Goal: Task Accomplishment & Management: Use online tool/utility

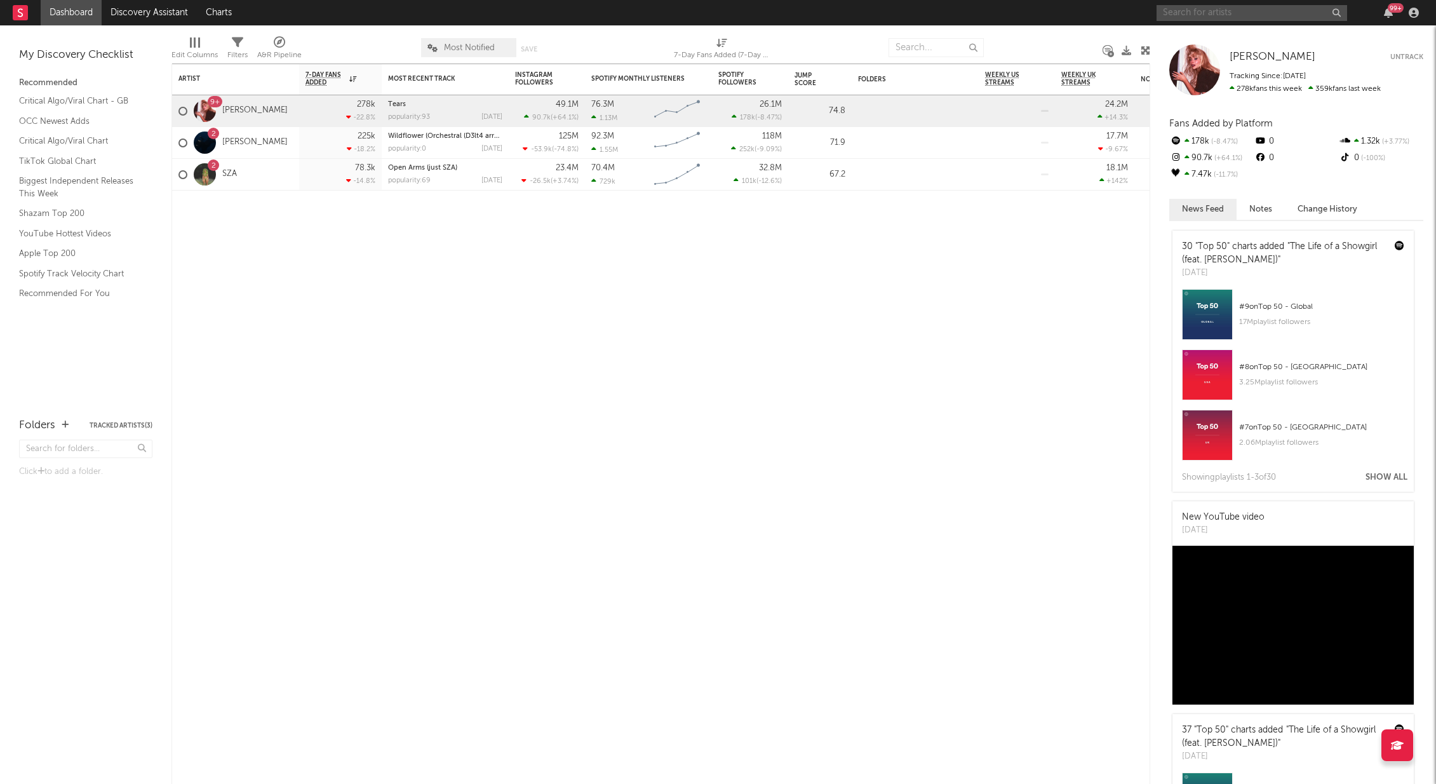
click at [1222, 12] on input "text" at bounding box center [1251, 13] width 191 height 16
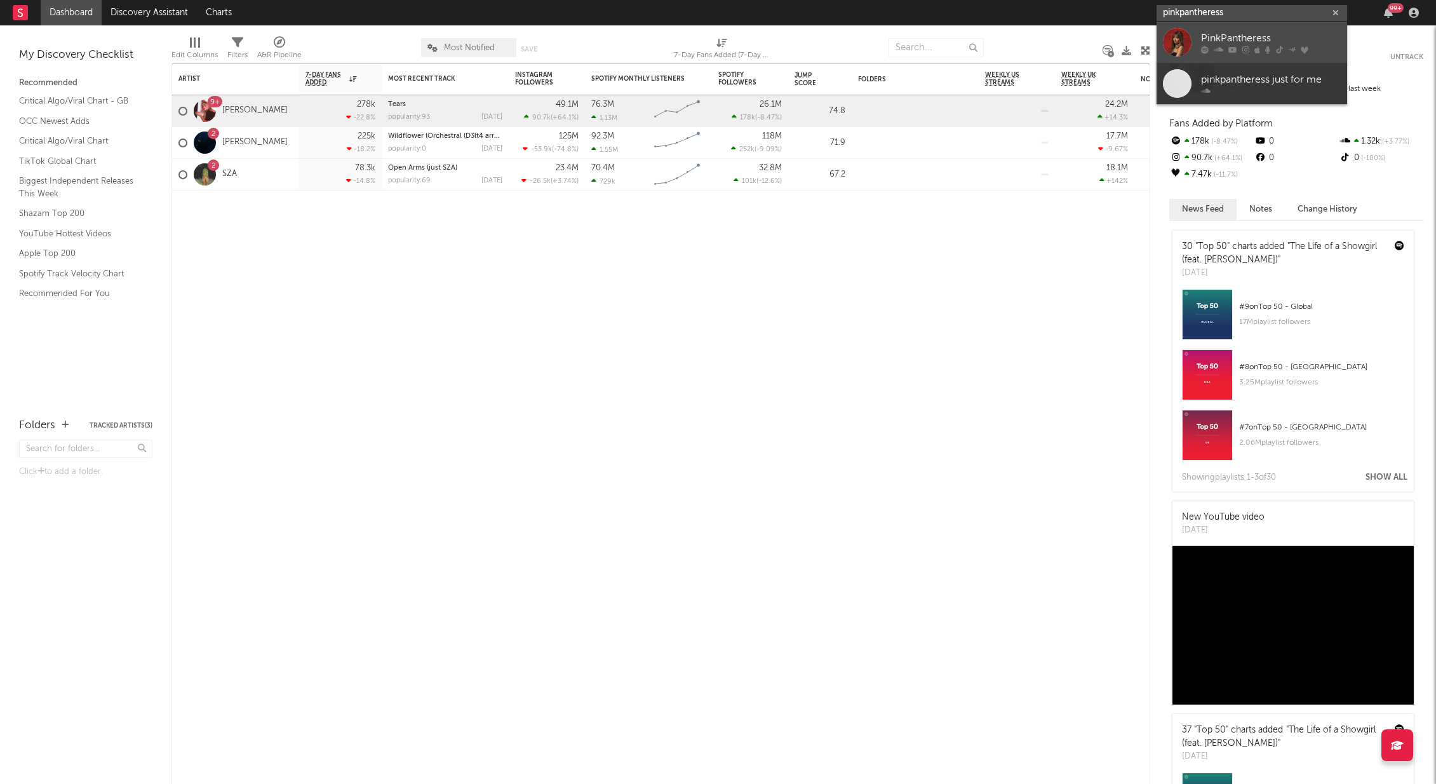
type input "pinkpantheress"
click at [1221, 33] on div "PinkPantheress" at bounding box center [1271, 37] width 140 height 15
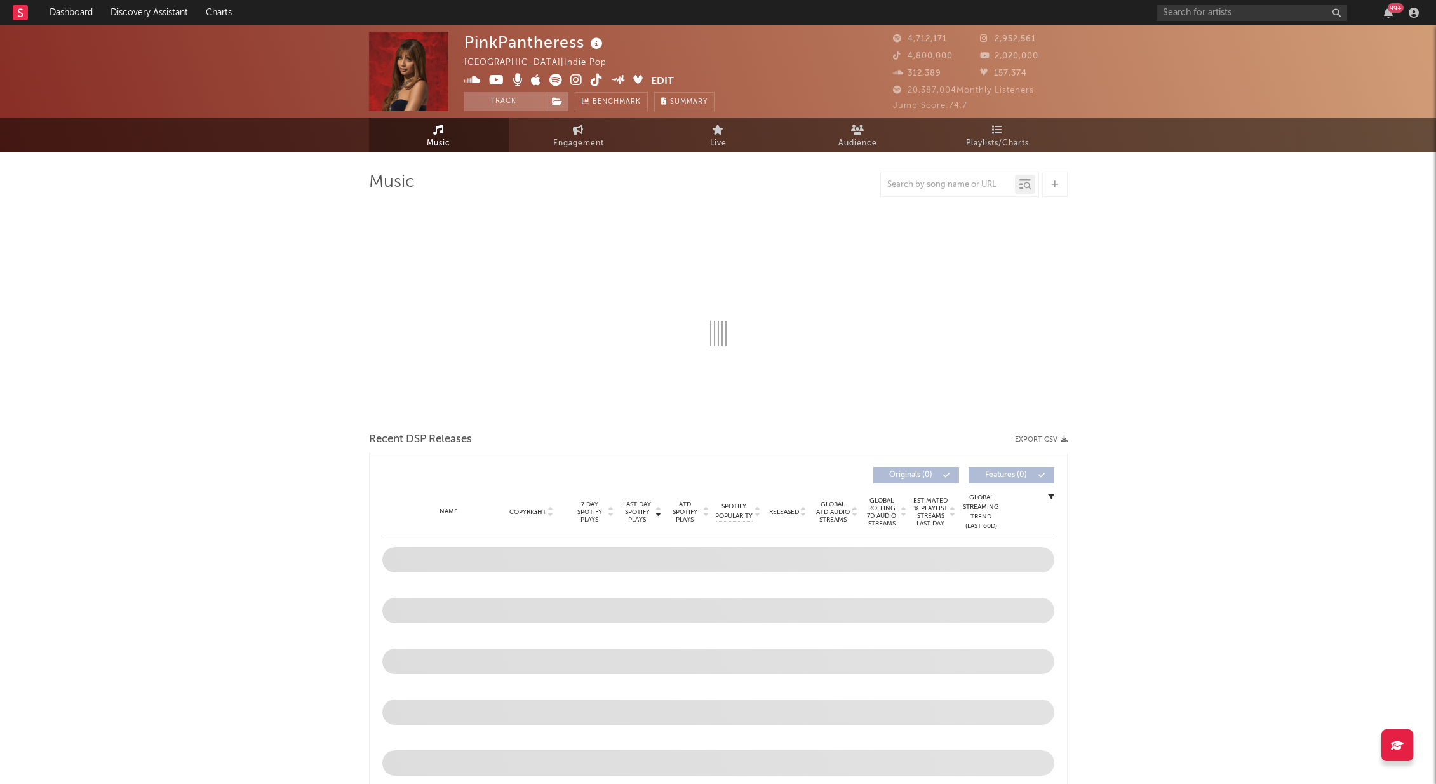
select select "6m"
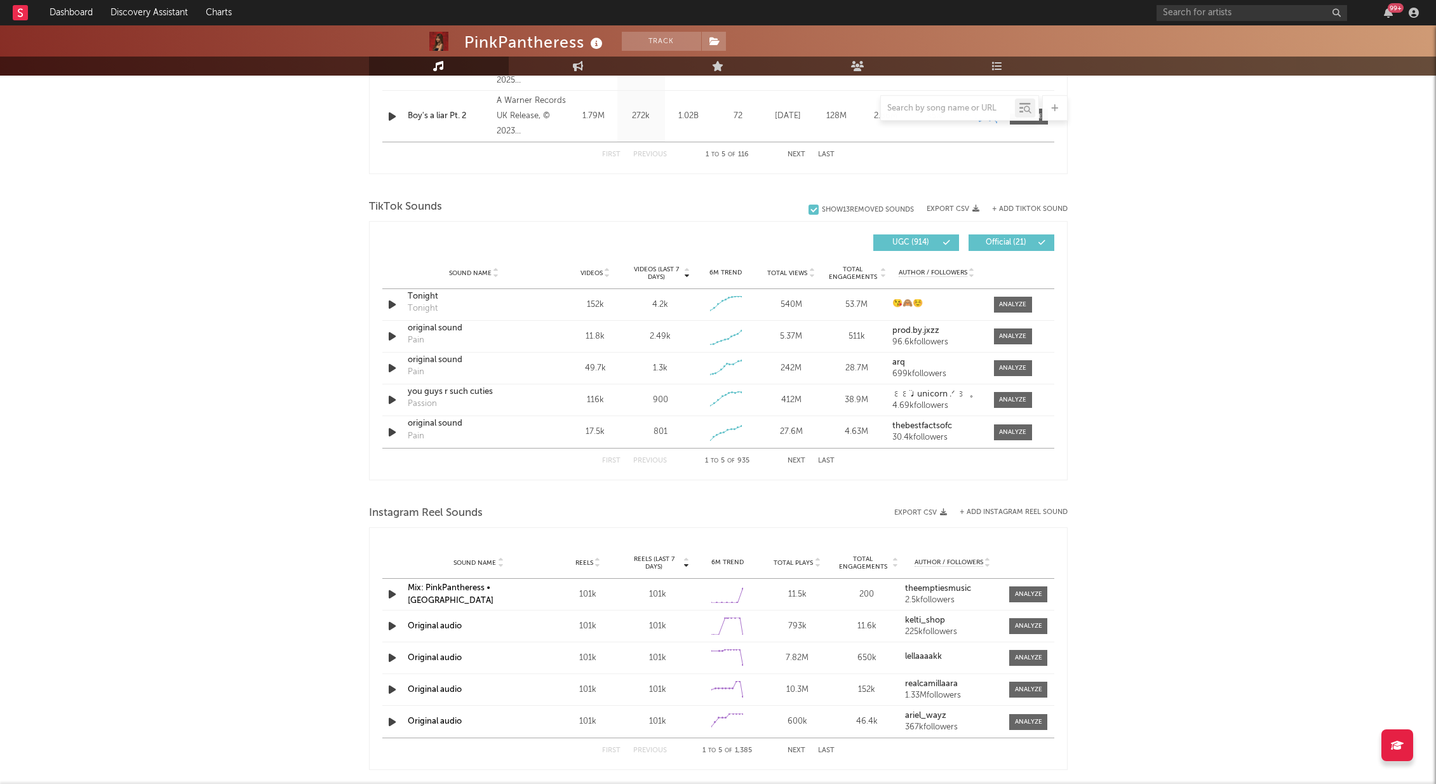
scroll to position [743, 0]
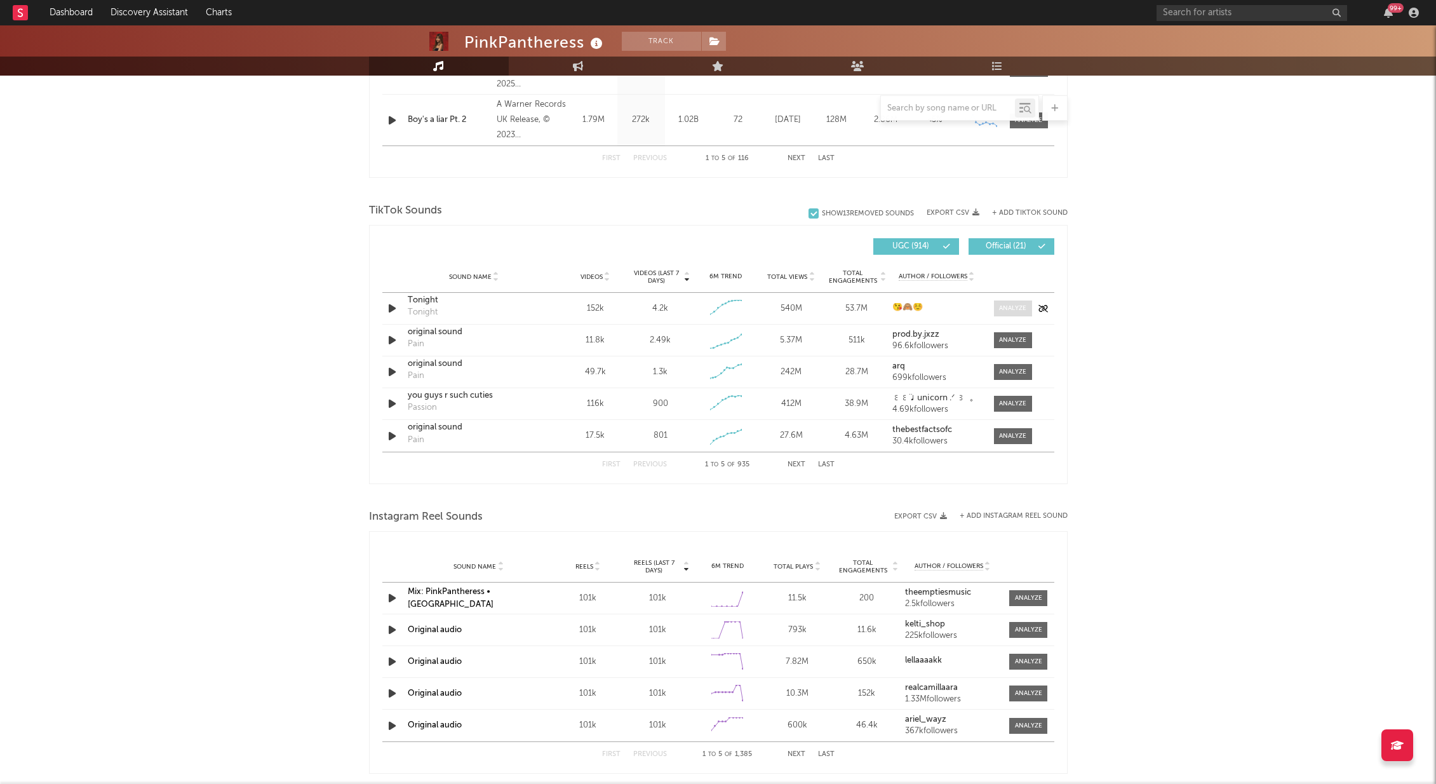
click at [1001, 307] on div at bounding box center [1012, 309] width 27 height 10
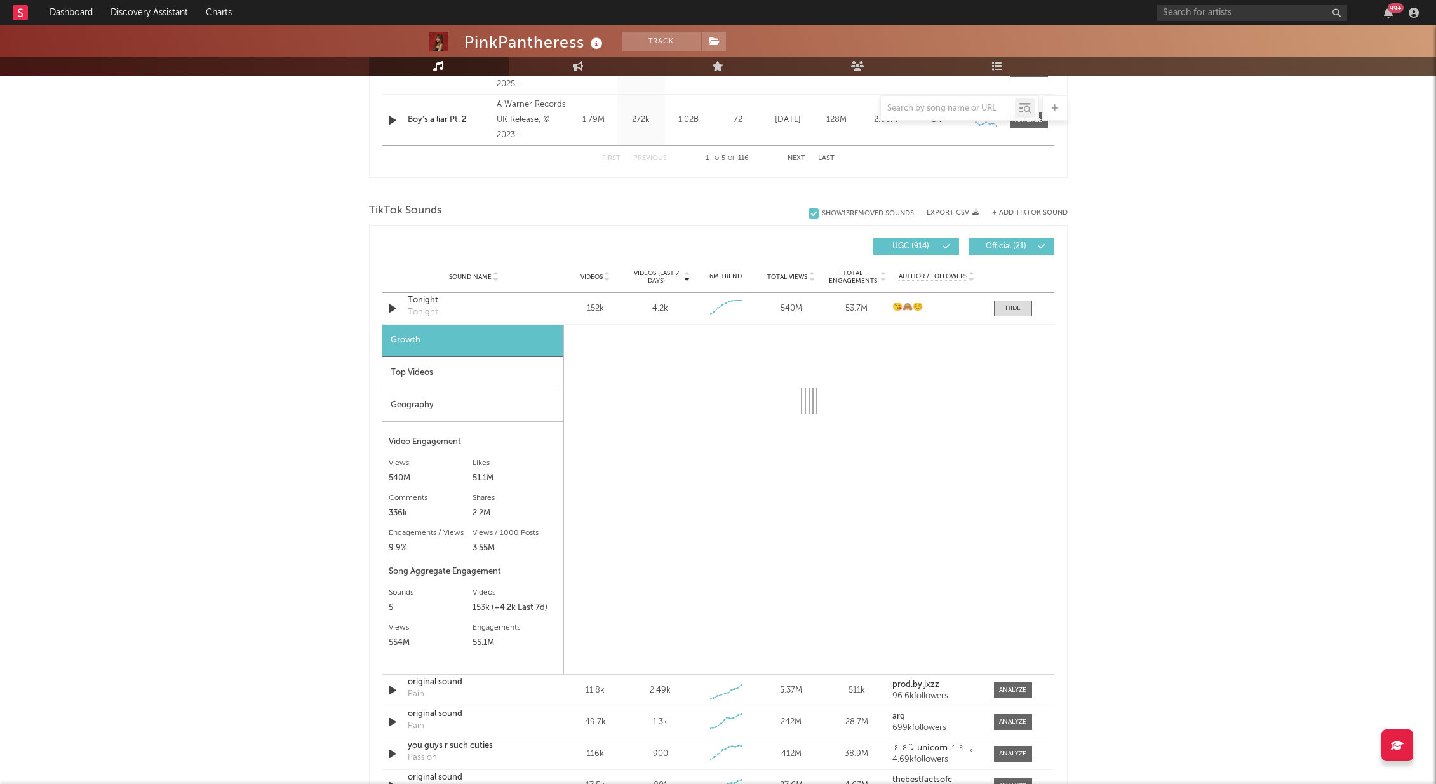
select select "6m"
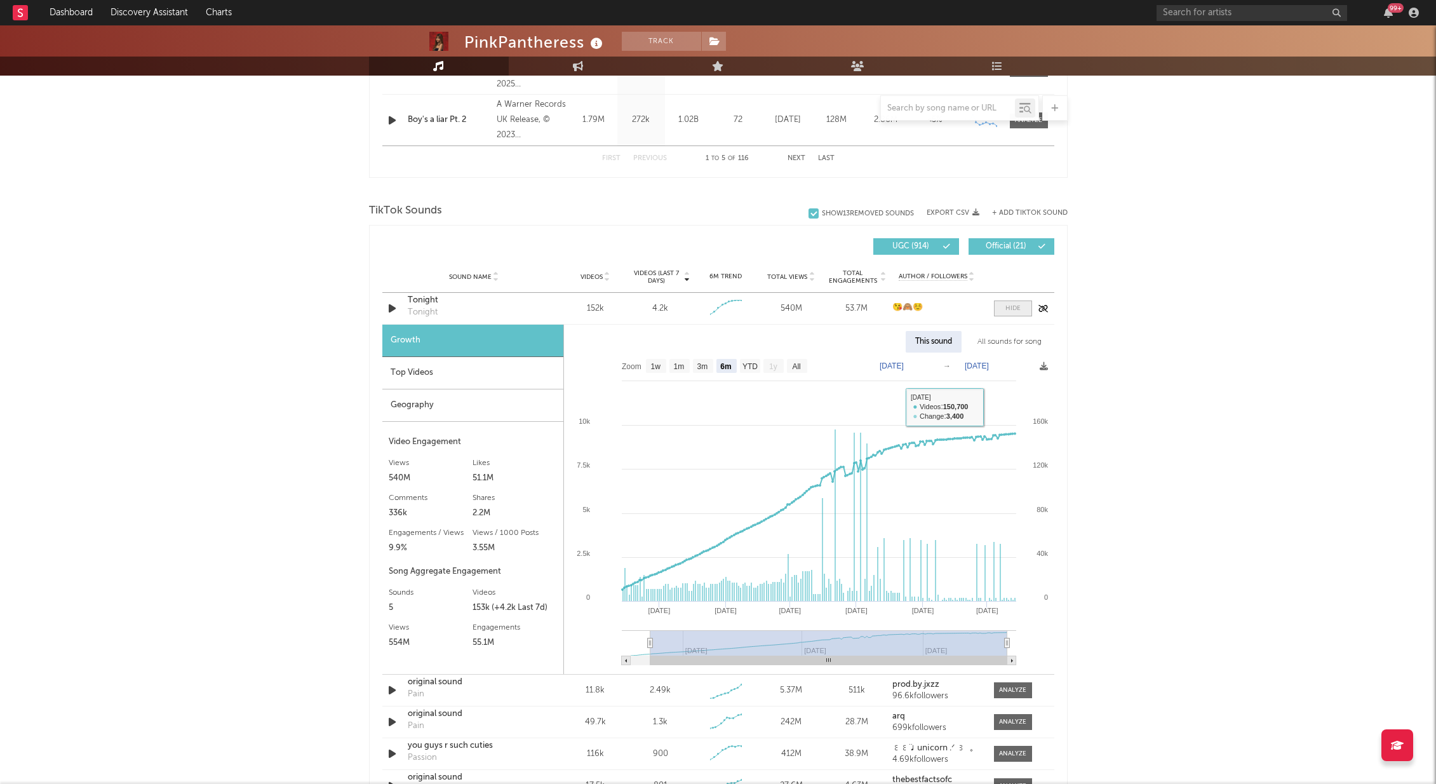
click at [1006, 309] on div at bounding box center [1012, 309] width 15 height 10
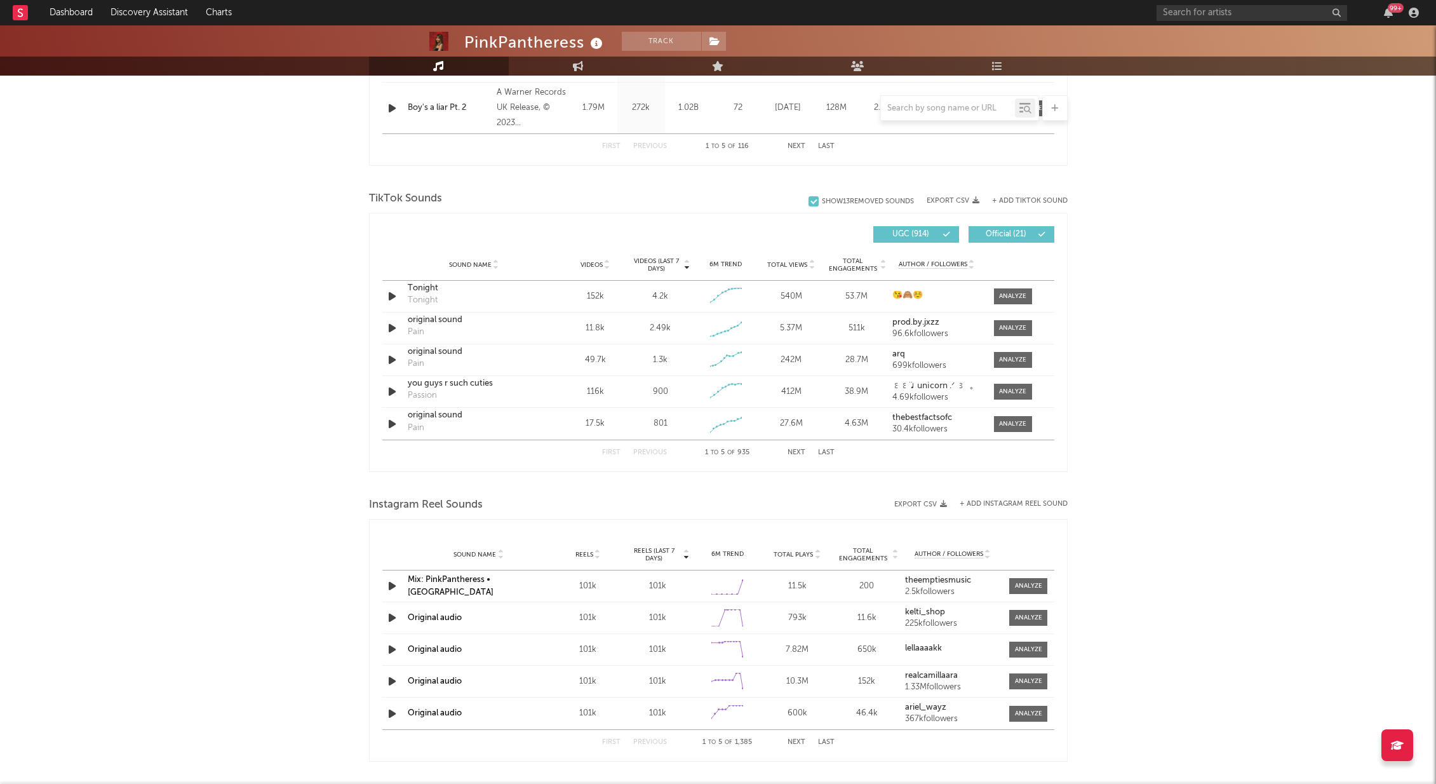
scroll to position [756, 0]
click at [779, 450] on div "First Previous 1 to 5 of 935 Next Last" at bounding box center [718, 451] width 232 height 25
click at [794, 451] on button "Next" at bounding box center [796, 451] width 18 height 7
click at [796, 450] on button "Next" at bounding box center [796, 451] width 18 height 7
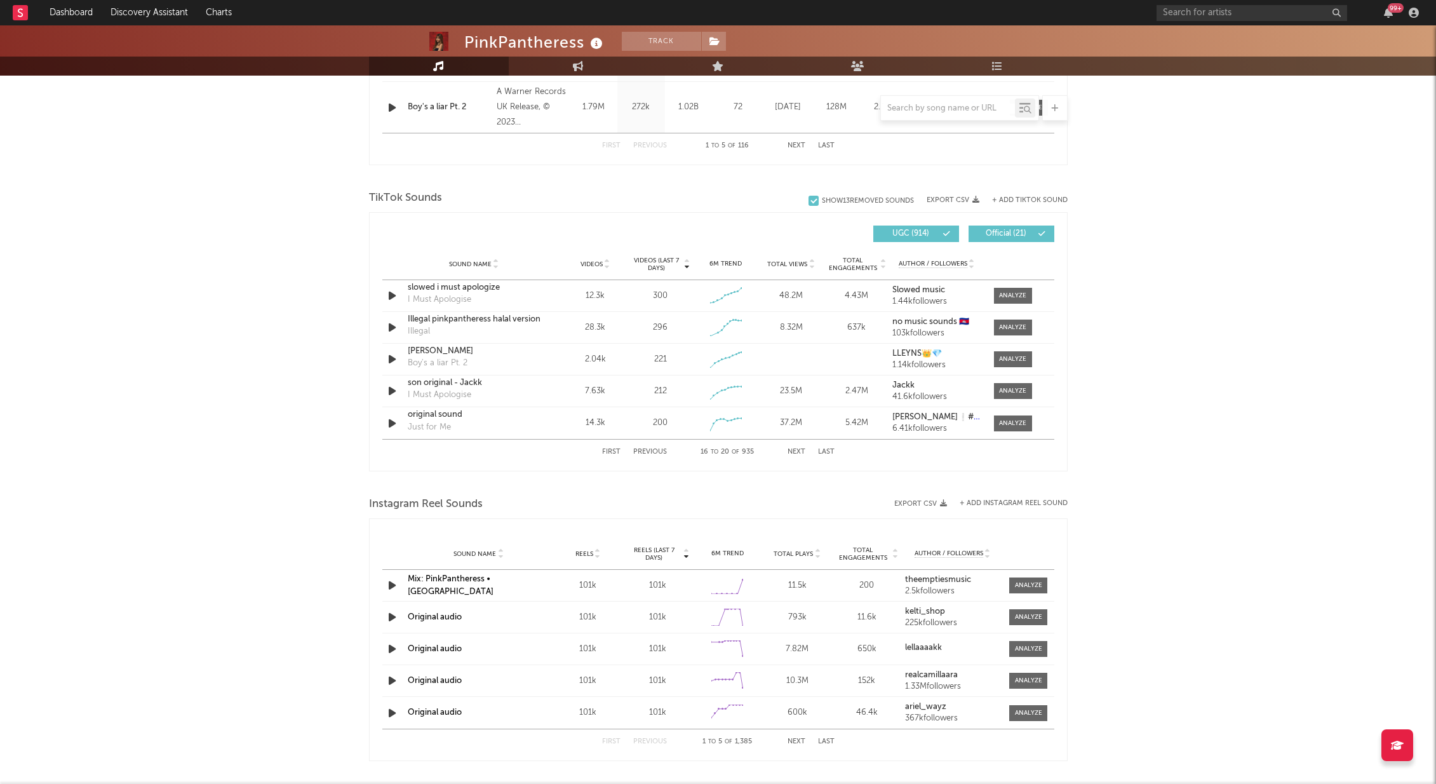
click at [796, 450] on button "Next" at bounding box center [796, 451] width 18 height 7
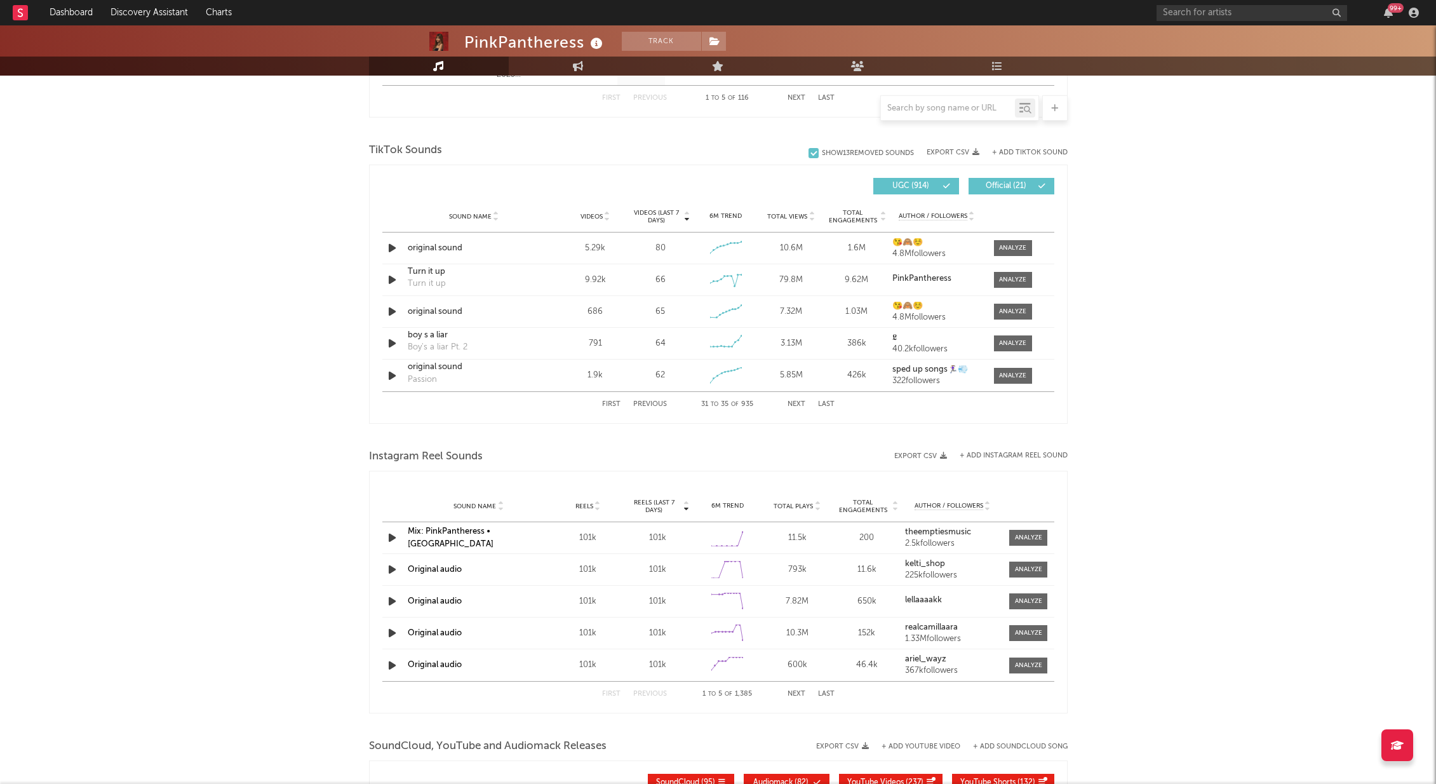
scroll to position [828, 0]
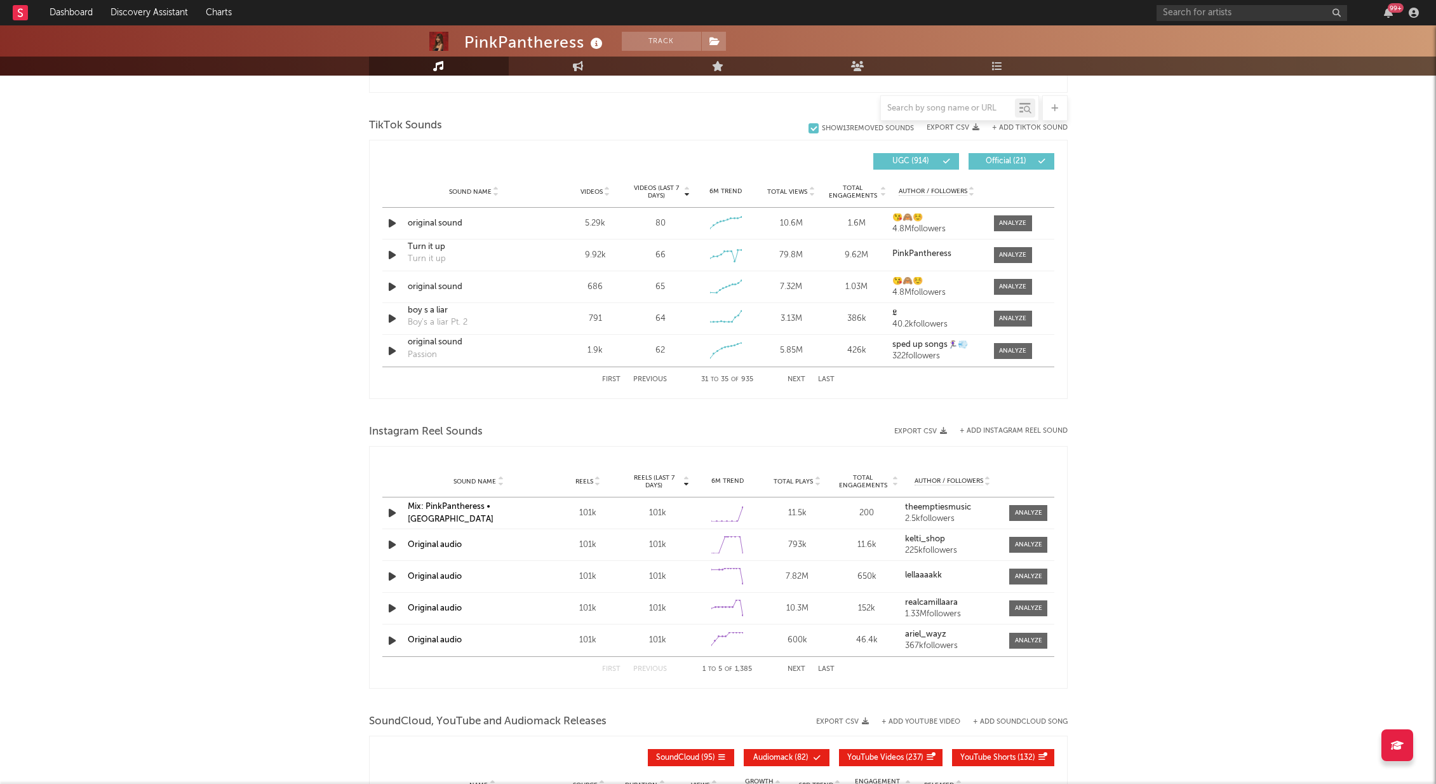
click at [653, 378] on button "Previous" at bounding box center [650, 379] width 34 height 7
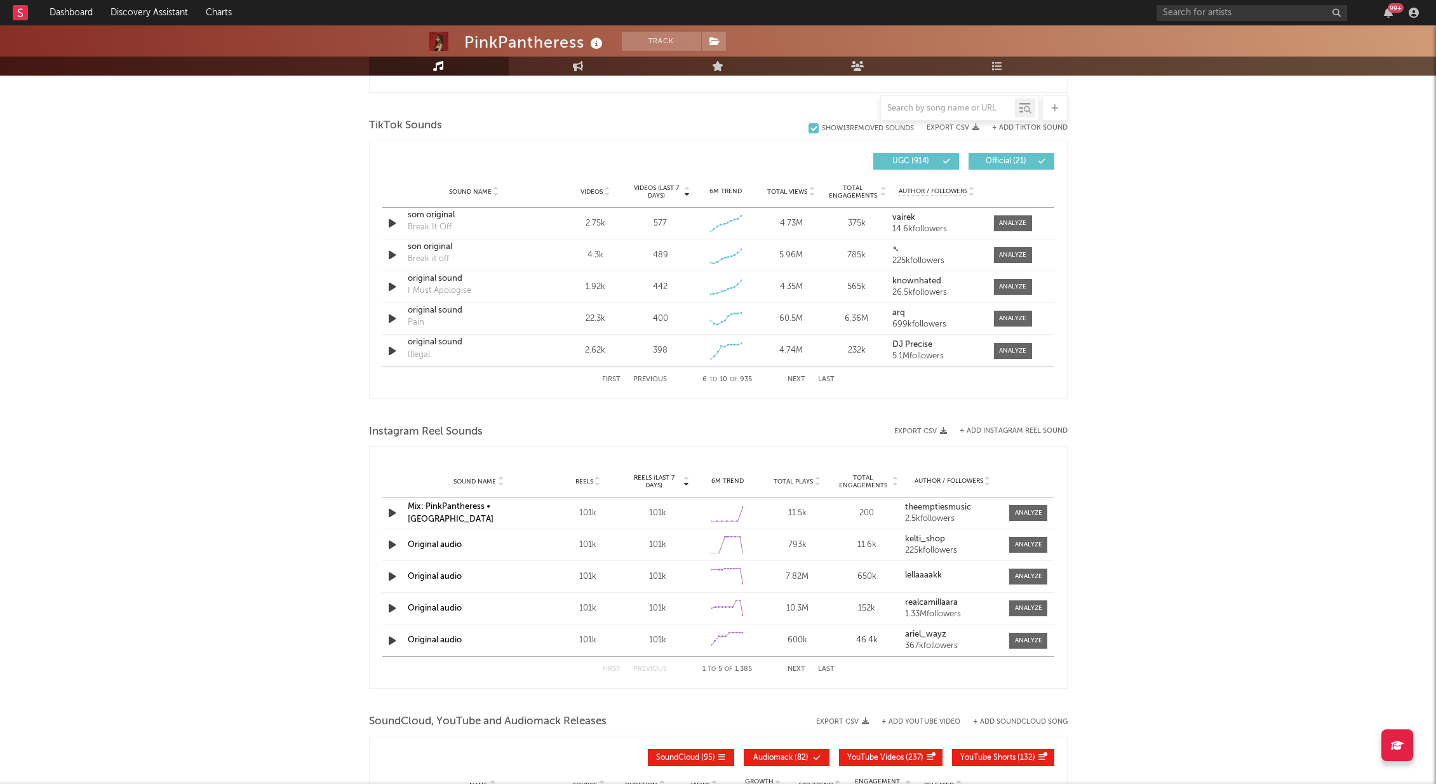
click at [653, 378] on button "Previous" at bounding box center [650, 379] width 34 height 7
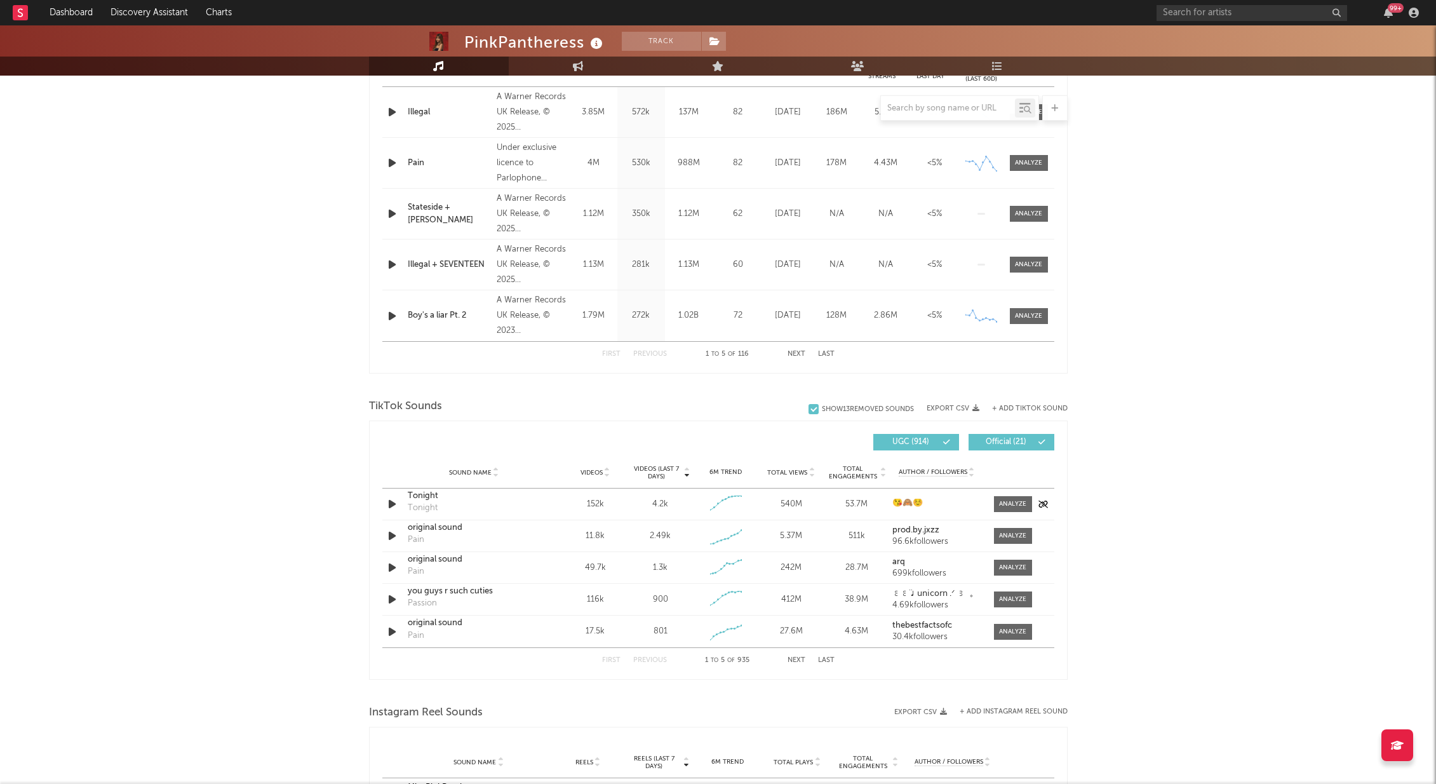
scroll to position [680, 0]
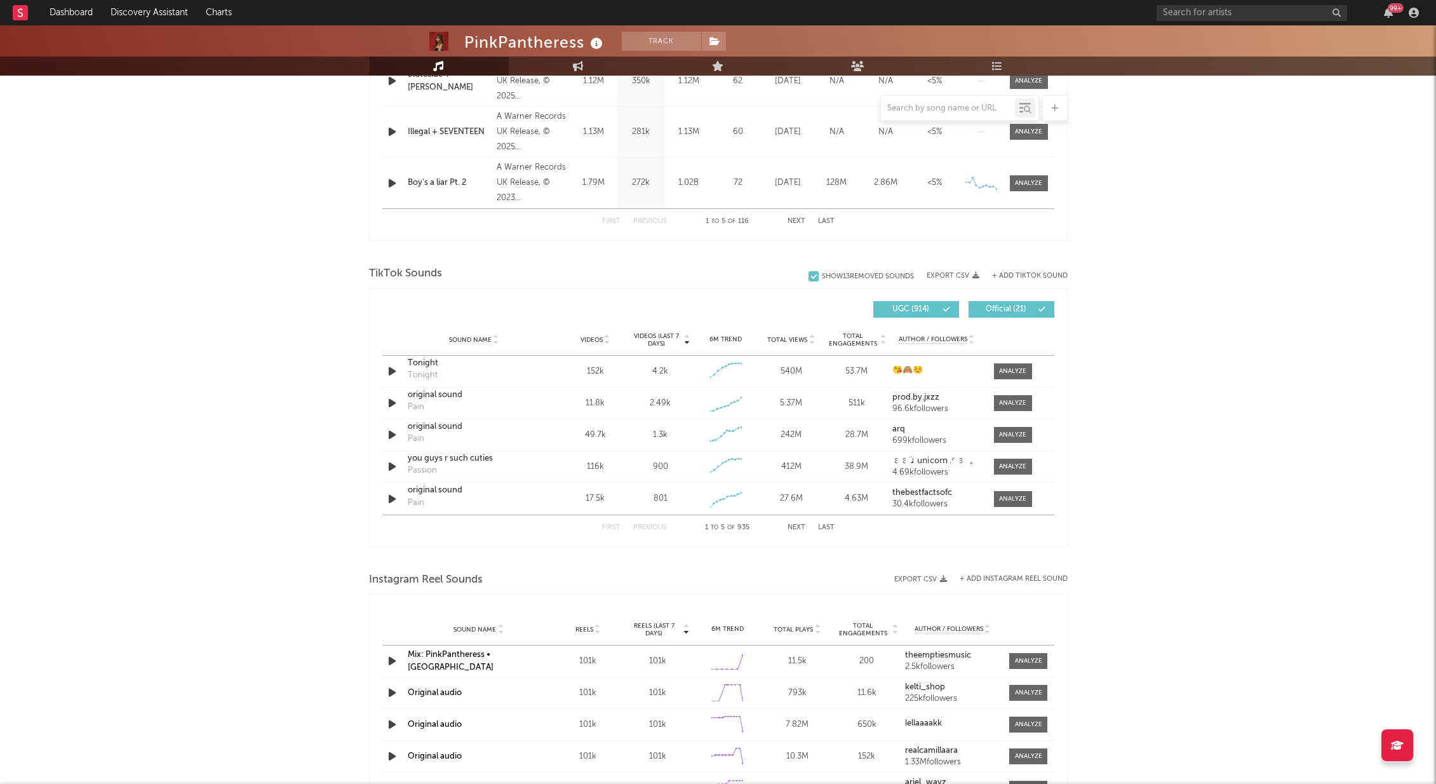
click at [1029, 276] on button "+ Add TikTok Sound" at bounding box center [1030, 275] width 76 height 7
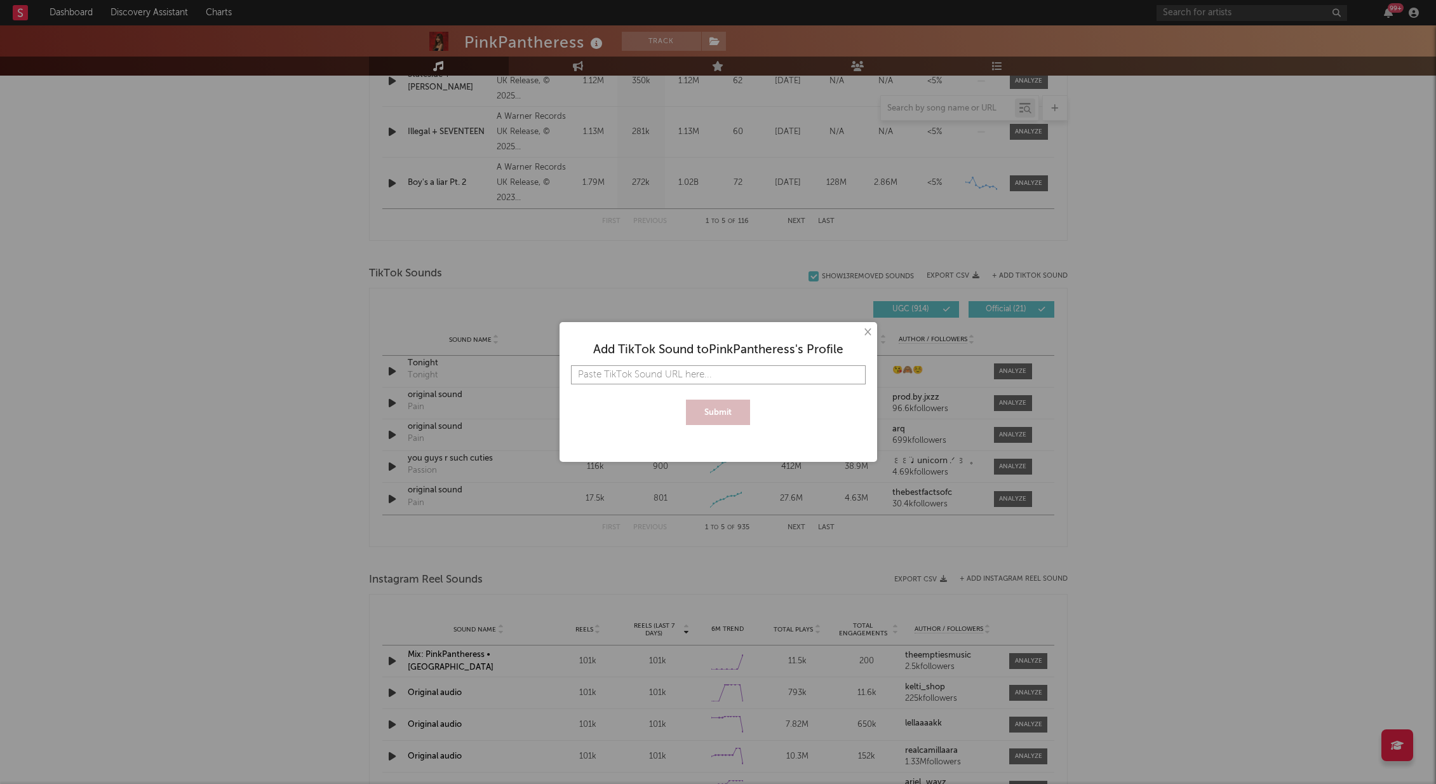
paste input "[URL][DOMAIN_NAME]"
type input "[URL][DOMAIN_NAME]"
click at [719, 408] on button "Submit" at bounding box center [718, 411] width 64 height 25
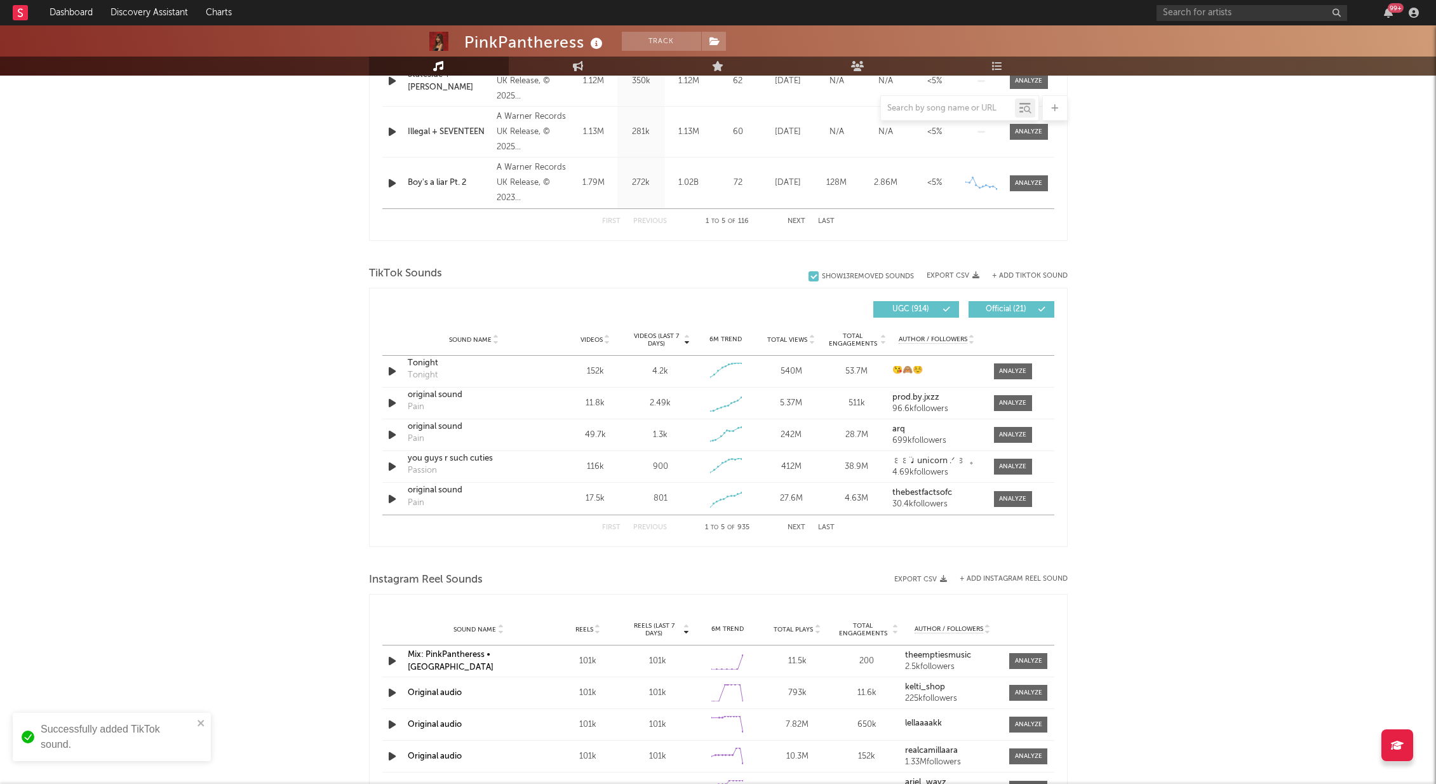
click at [802, 525] on button "Next" at bounding box center [796, 527] width 18 height 7
click at [801, 524] on button "Next" at bounding box center [796, 527] width 18 height 7
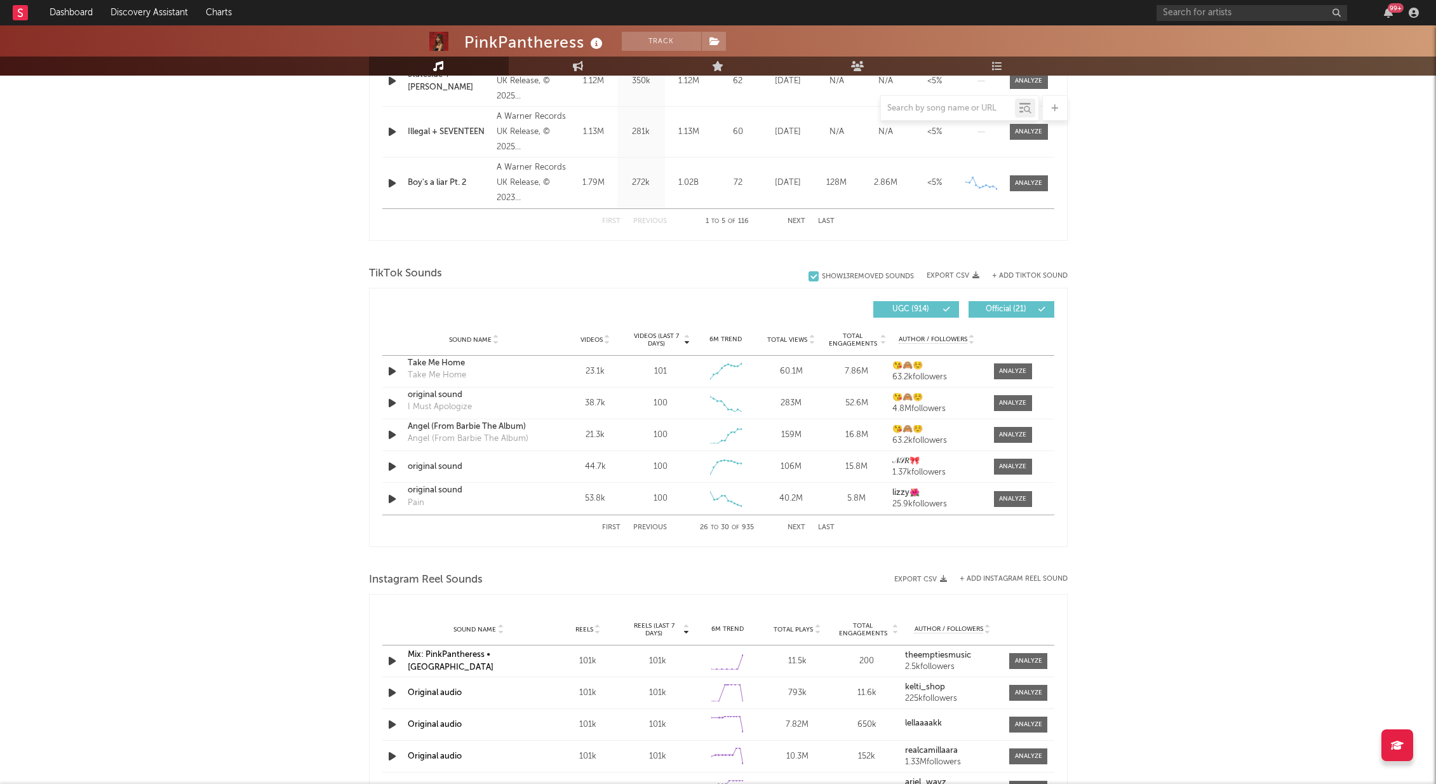
click at [801, 524] on button "Next" at bounding box center [796, 527] width 18 height 7
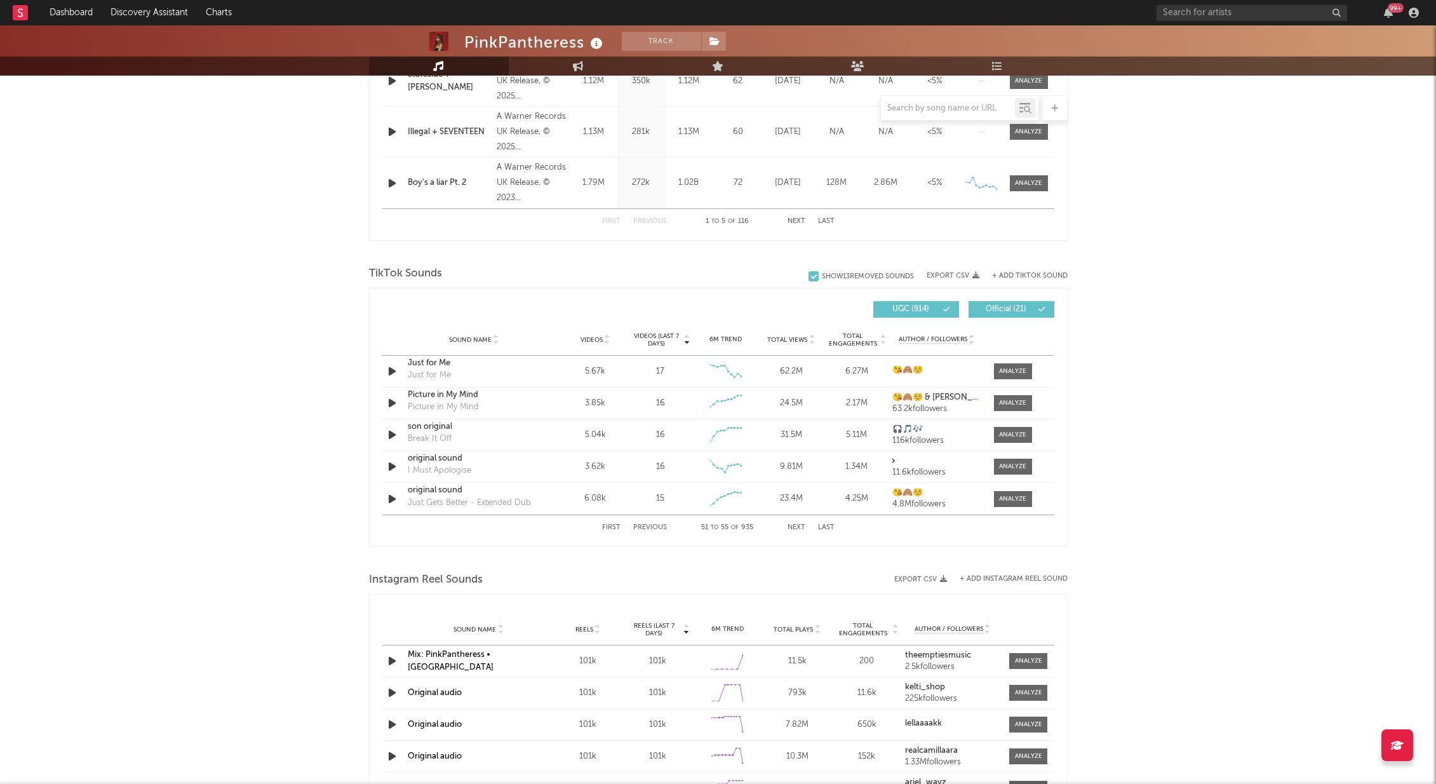
click at [801, 524] on button "Next" at bounding box center [796, 527] width 18 height 7
click at [661, 523] on div "First Previous 56 to 60 of 935 Next Last" at bounding box center [718, 527] width 232 height 25
click at [659, 528] on button "Previous" at bounding box center [650, 527] width 34 height 7
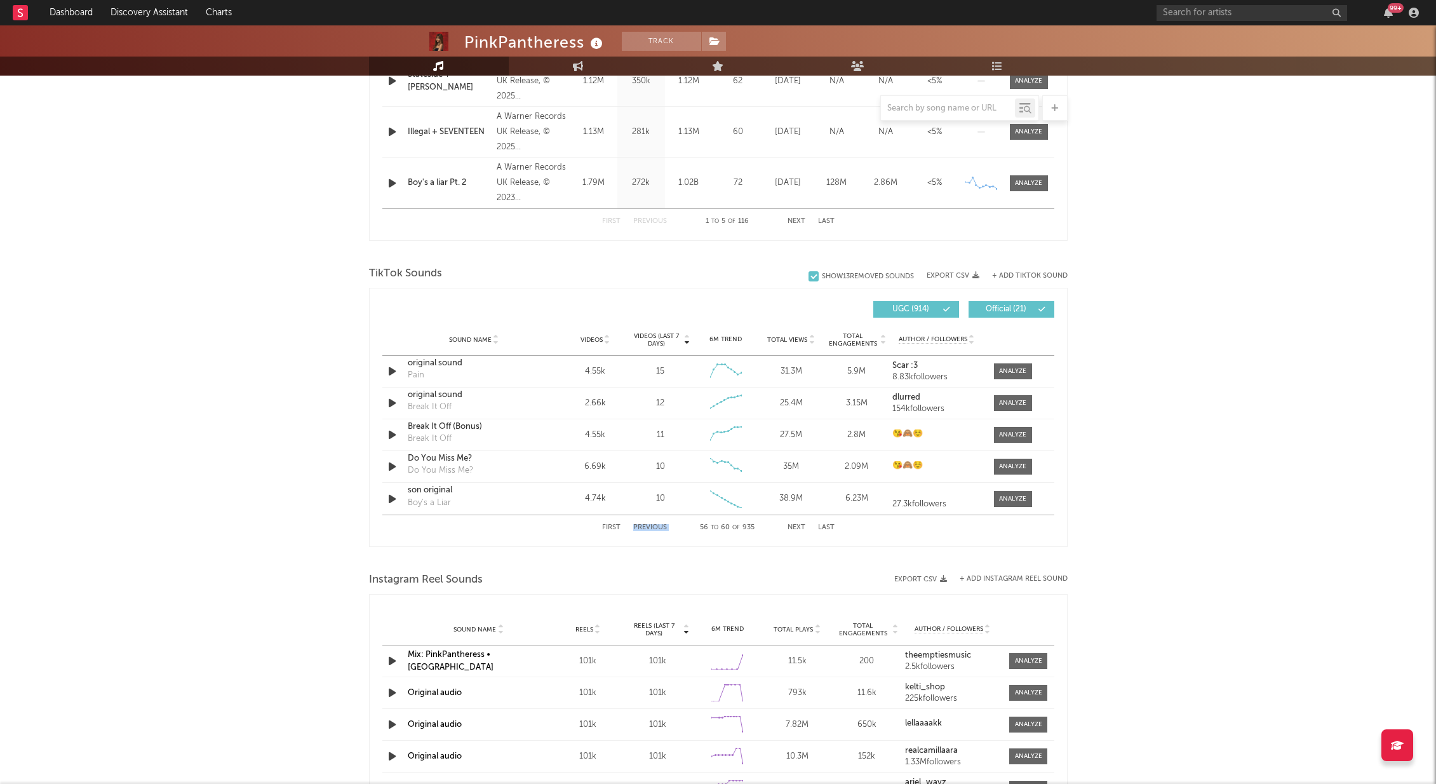
click at [659, 528] on button "Previous" at bounding box center [650, 527] width 34 height 7
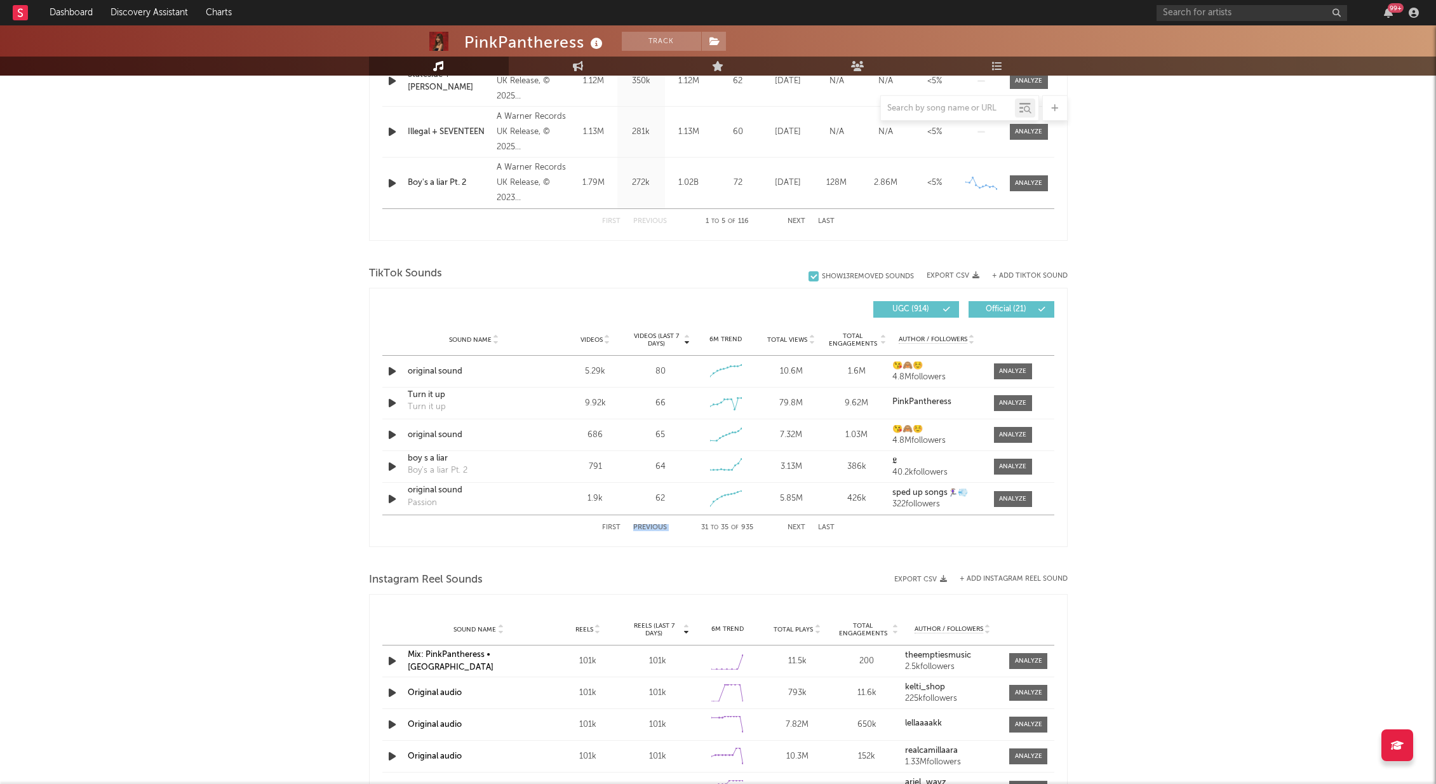
click at [659, 528] on button "Previous" at bounding box center [650, 527] width 34 height 7
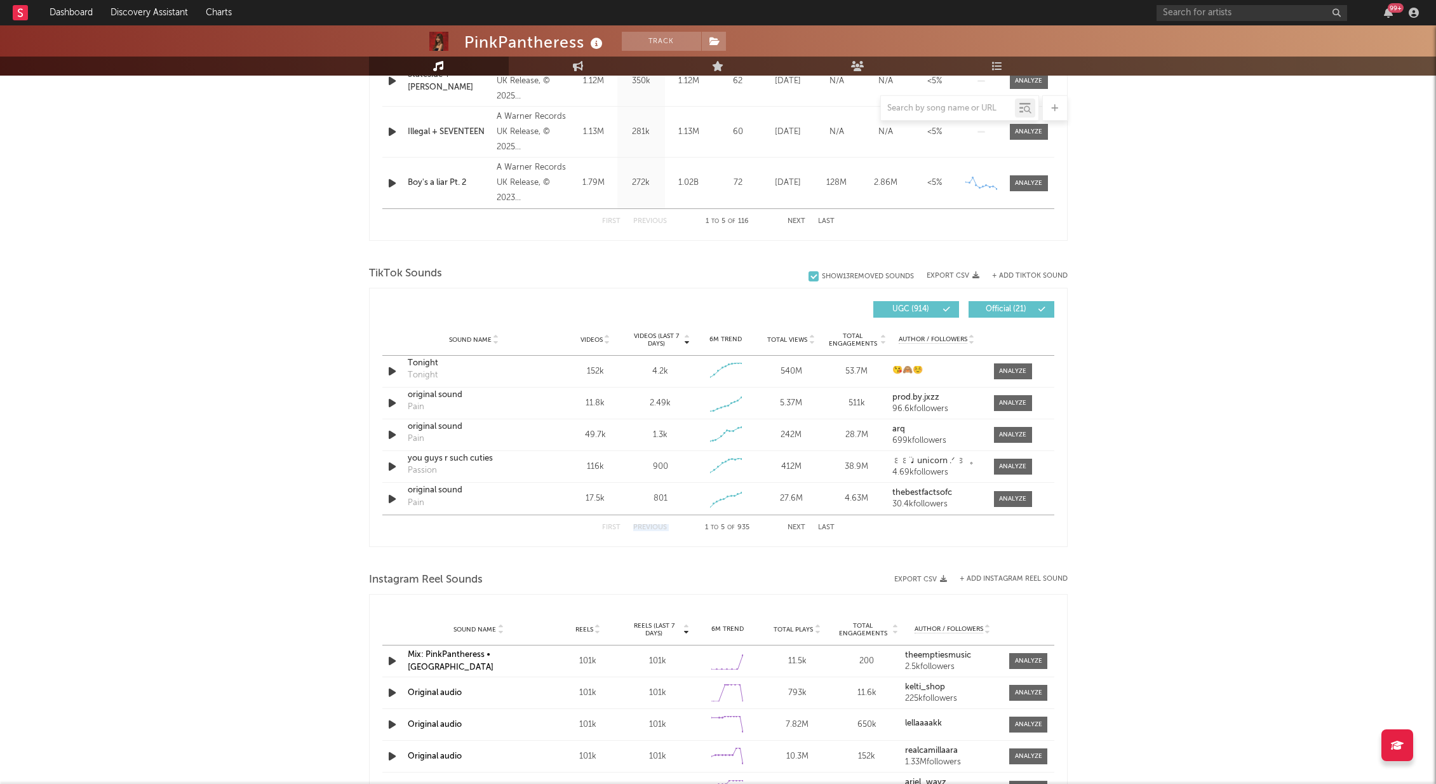
click at [659, 528] on button "Previous" at bounding box center [650, 527] width 34 height 7
click at [930, 311] on span "UGC ( 914 )" at bounding box center [910, 309] width 58 height 8
click at [792, 527] on button "Next" at bounding box center [796, 527] width 18 height 7
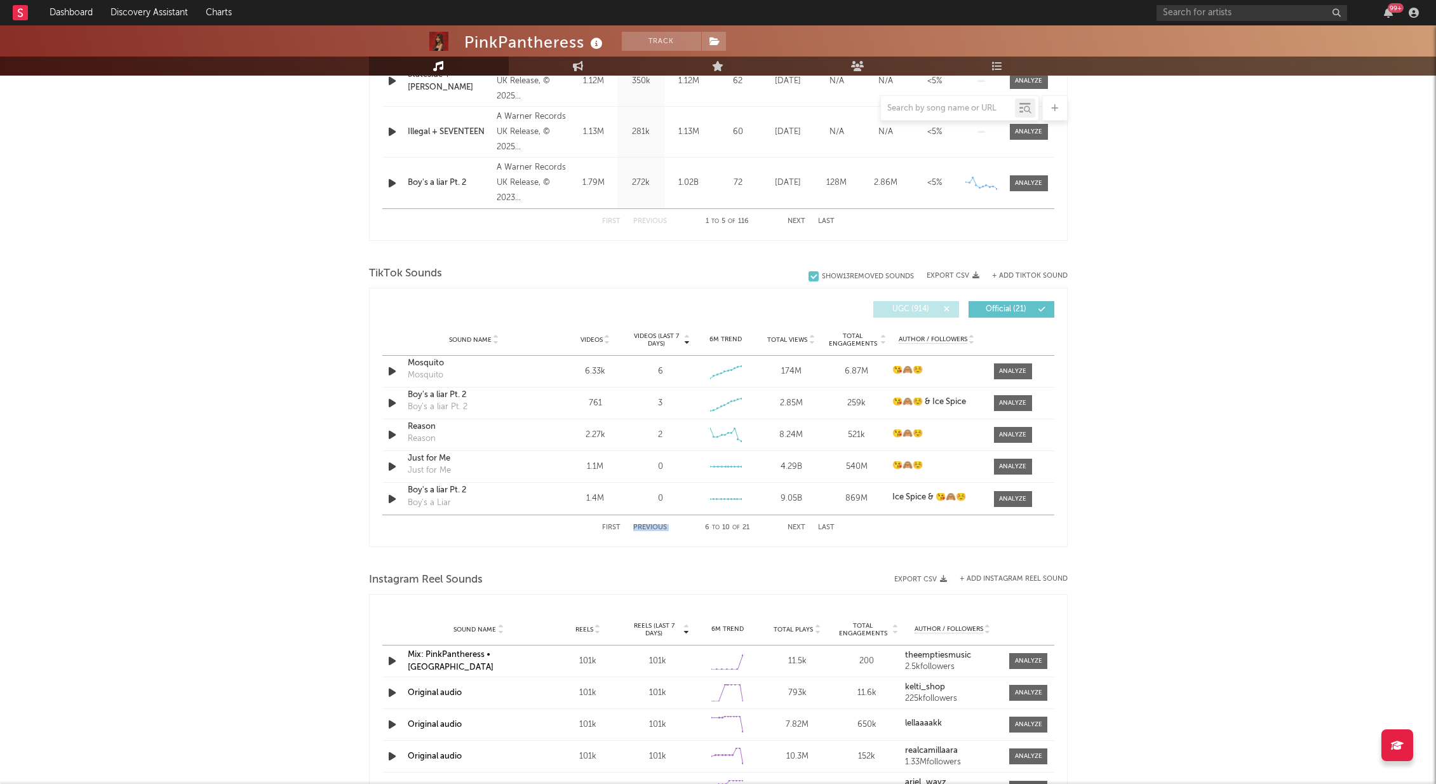
click at [792, 526] on button "Next" at bounding box center [796, 527] width 18 height 7
click at [793, 526] on button "Next" at bounding box center [796, 527] width 18 height 7
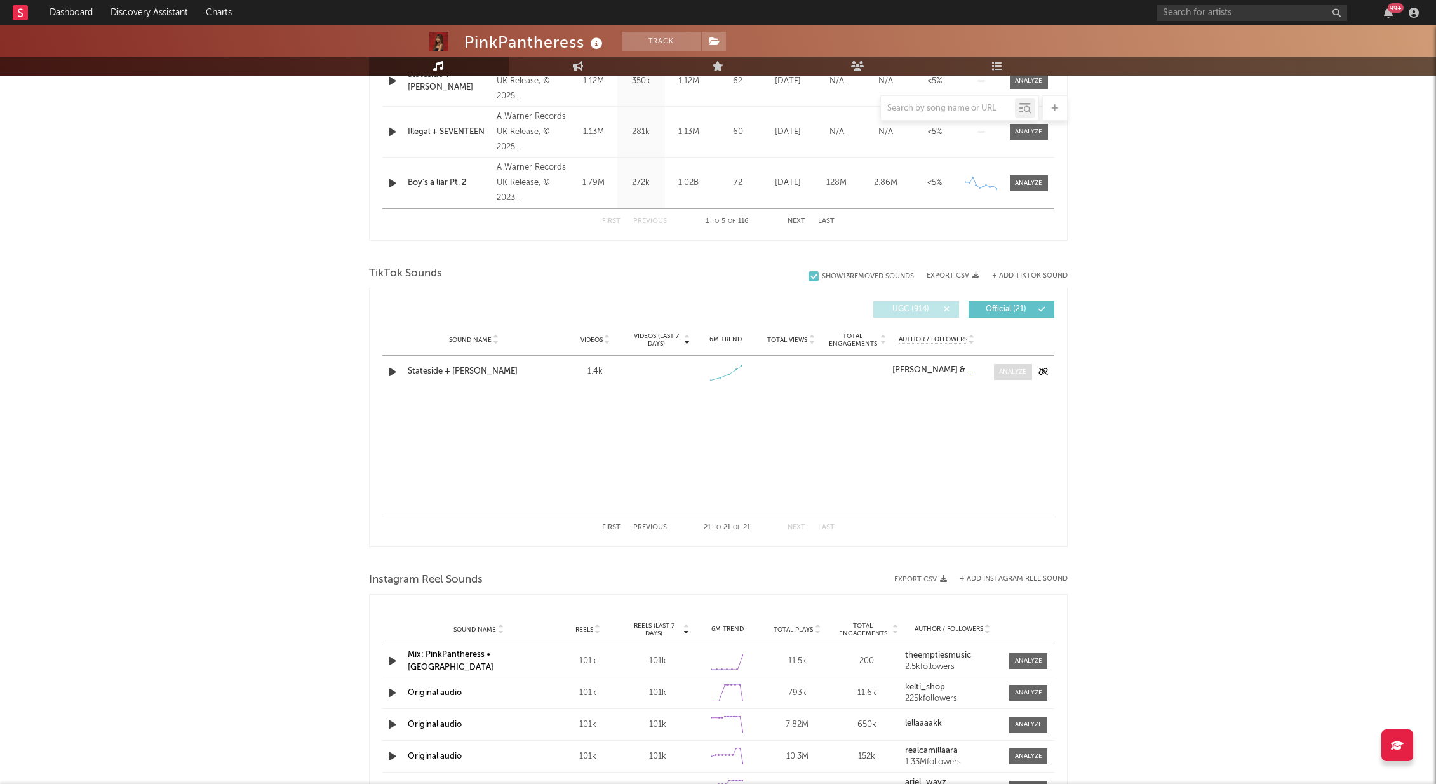
click at [1013, 372] on div at bounding box center [1012, 372] width 27 height 10
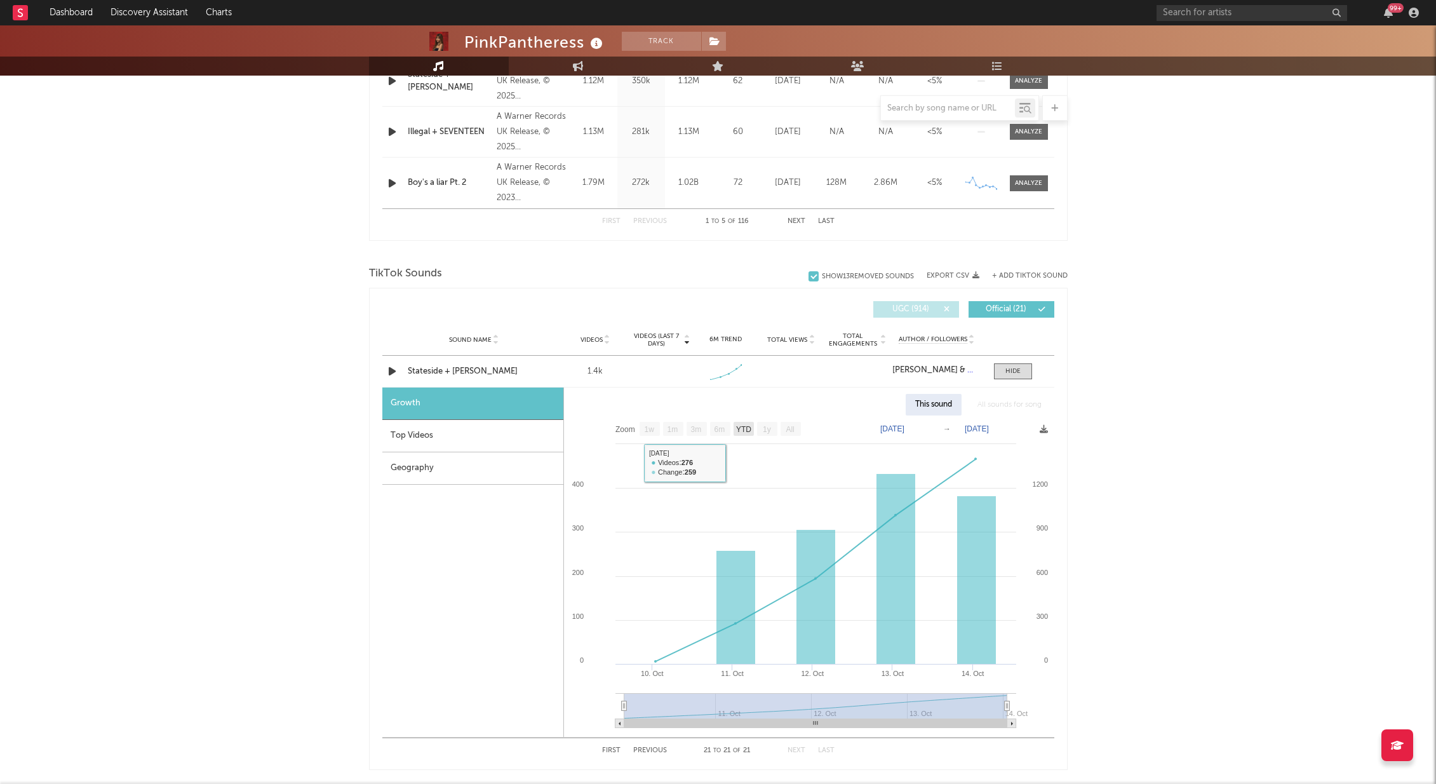
click at [746, 427] on text "YTD" at bounding box center [742, 429] width 15 height 9
select select "YTD"
click at [408, 415] on div "Growth" at bounding box center [472, 403] width 181 height 32
click at [413, 432] on div "Top Videos" at bounding box center [472, 436] width 181 height 32
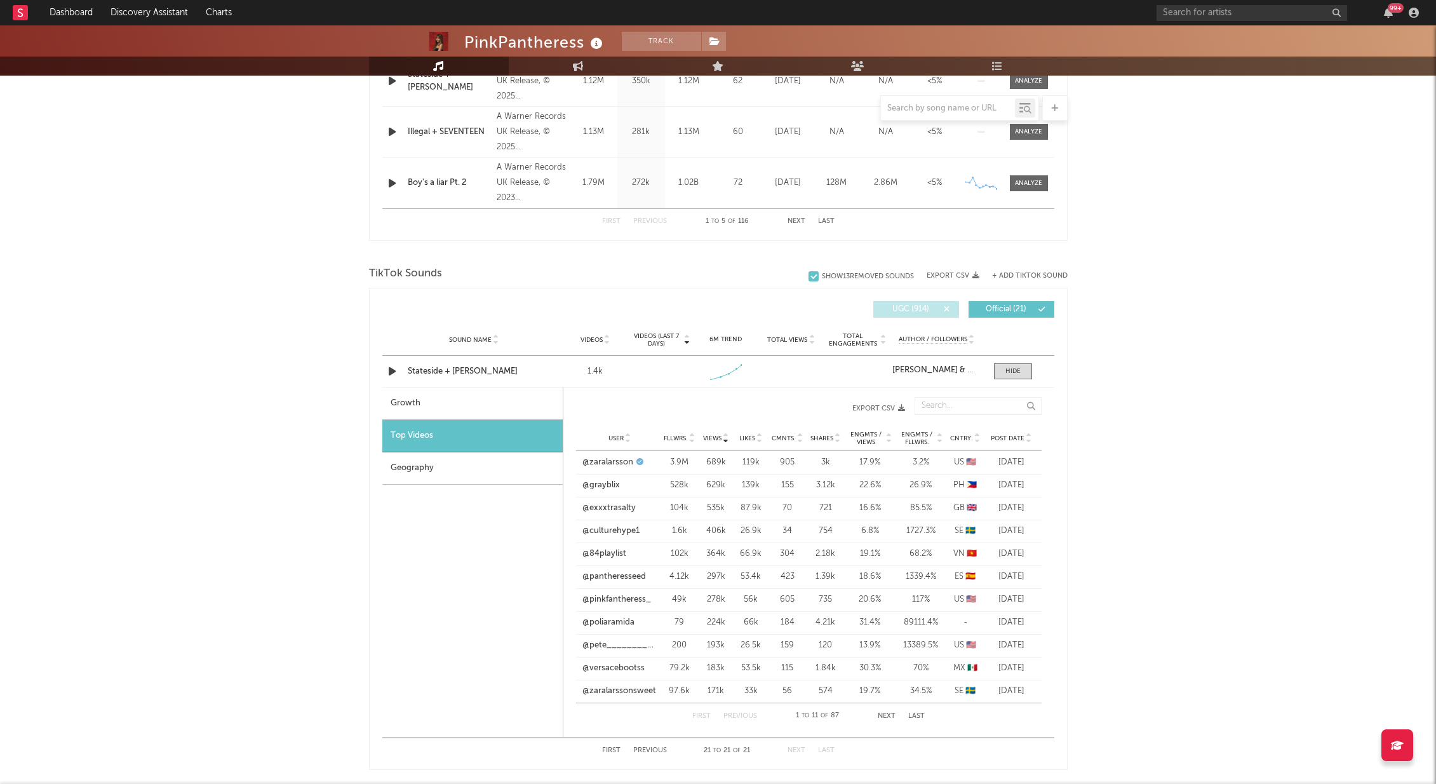
click at [428, 462] on div "Geography" at bounding box center [472, 468] width 180 height 32
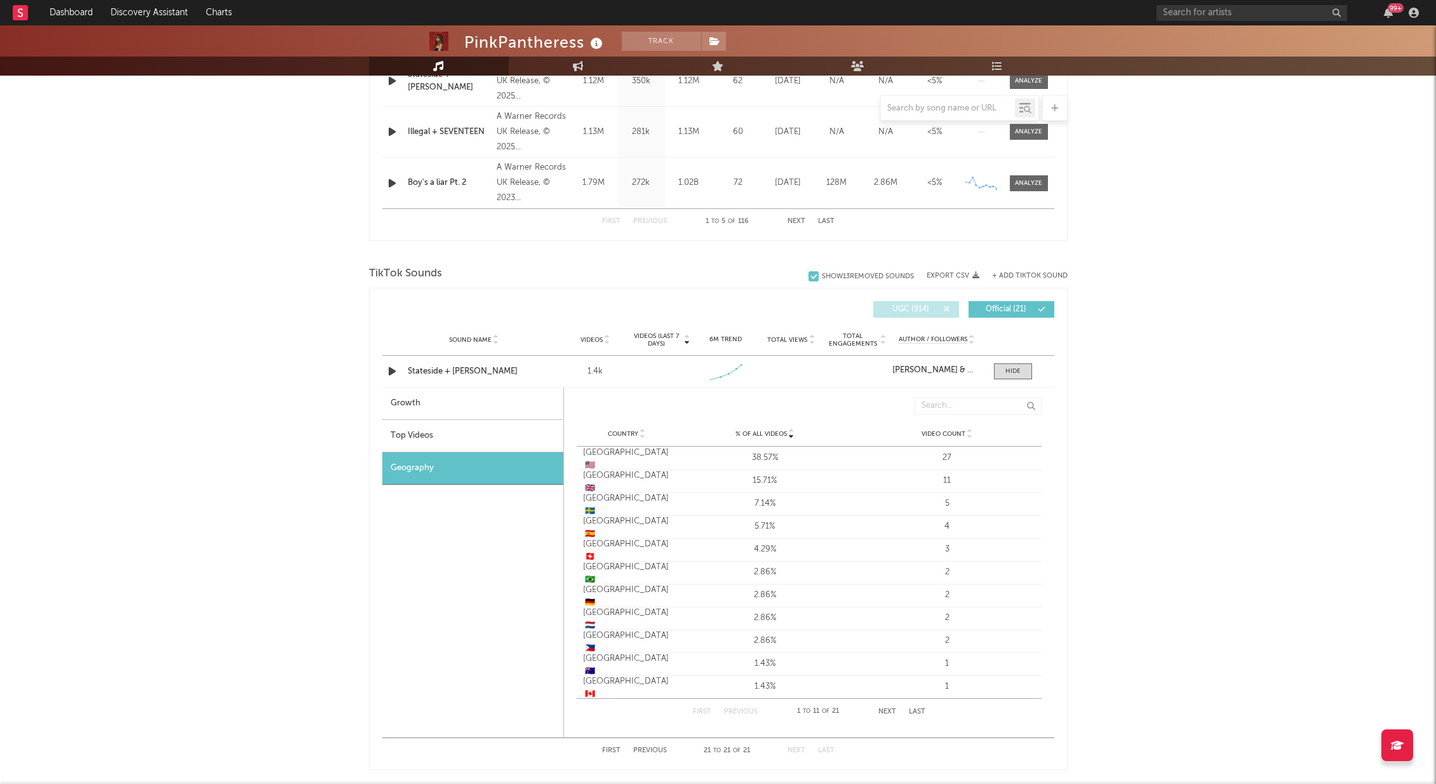
click at [457, 424] on div "Top Videos" at bounding box center [472, 436] width 181 height 32
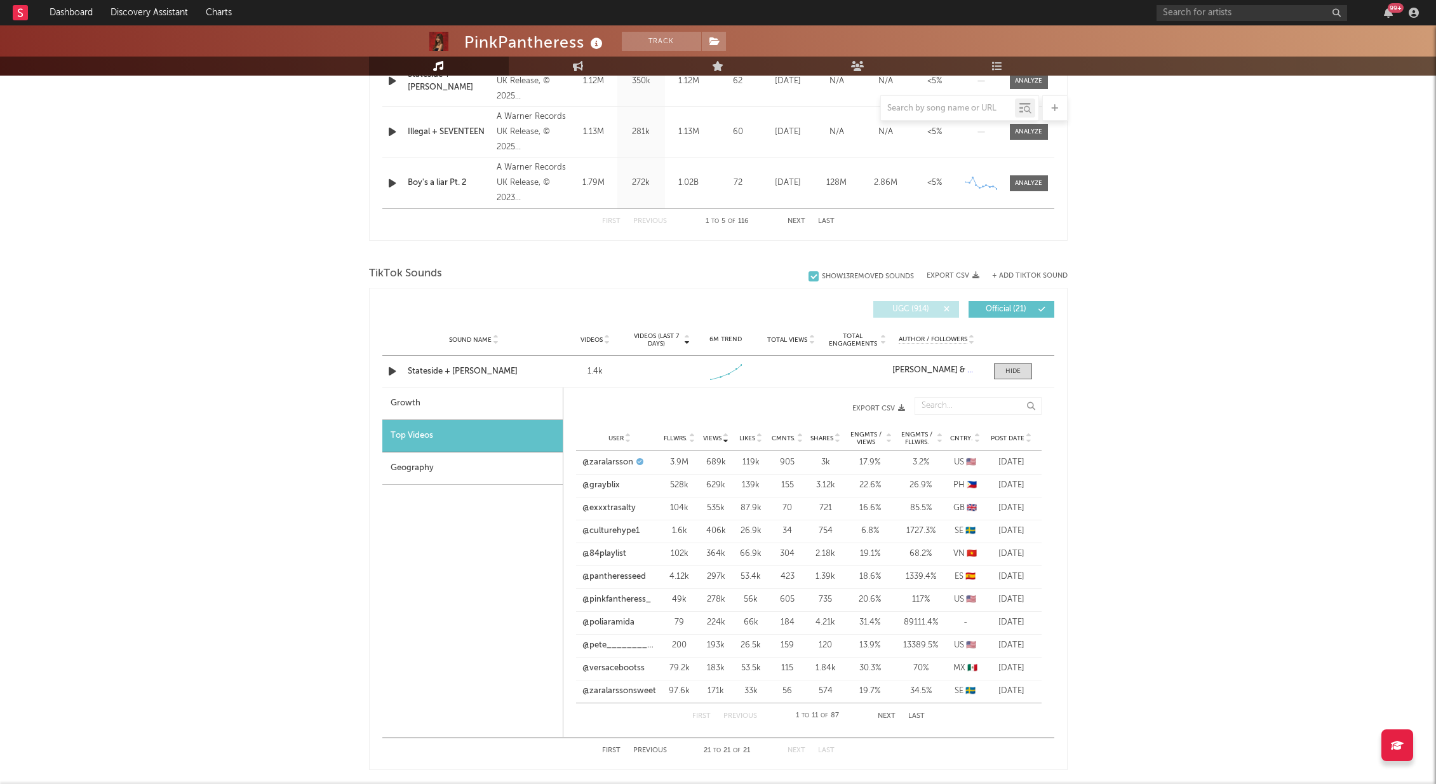
click at [436, 409] on div "Growth" at bounding box center [472, 403] width 180 height 32
select select "1w"
